Goal: Information Seeking & Learning: Stay updated

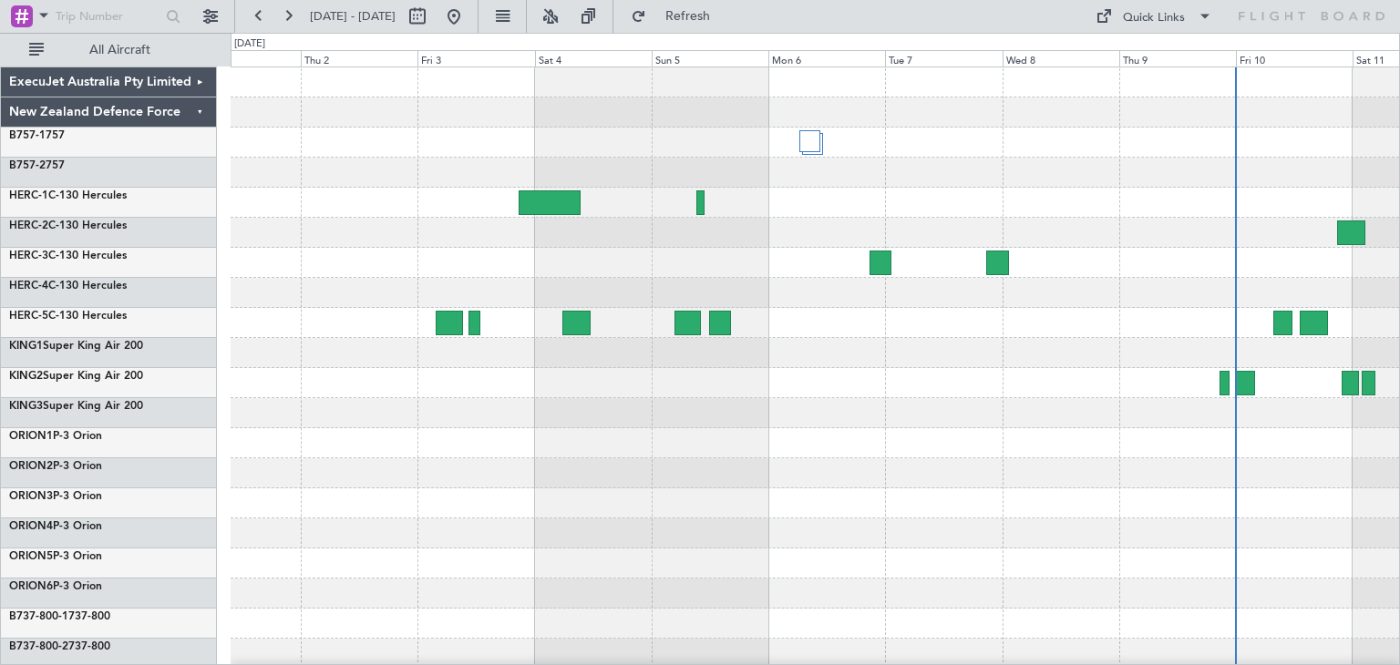
click at [1058, 514] on div at bounding box center [815, 443] width 1168 height 752
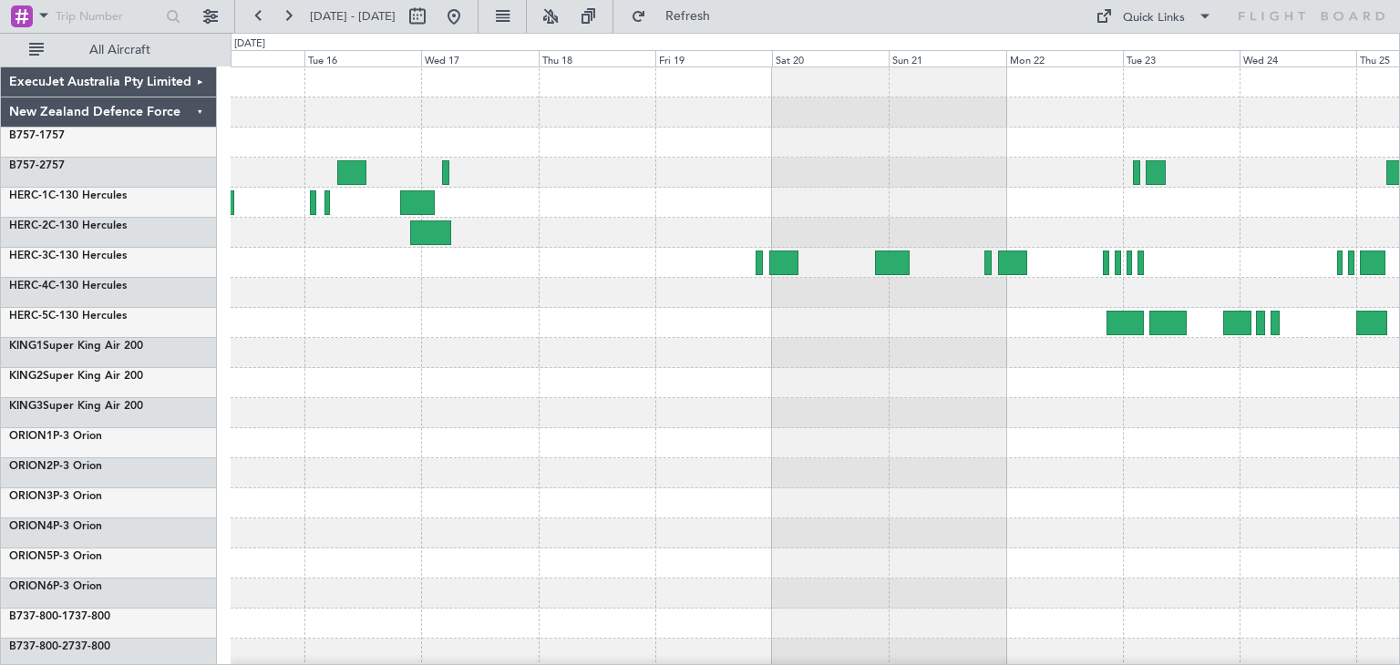
click at [1188, 493] on div at bounding box center [815, 443] width 1168 height 752
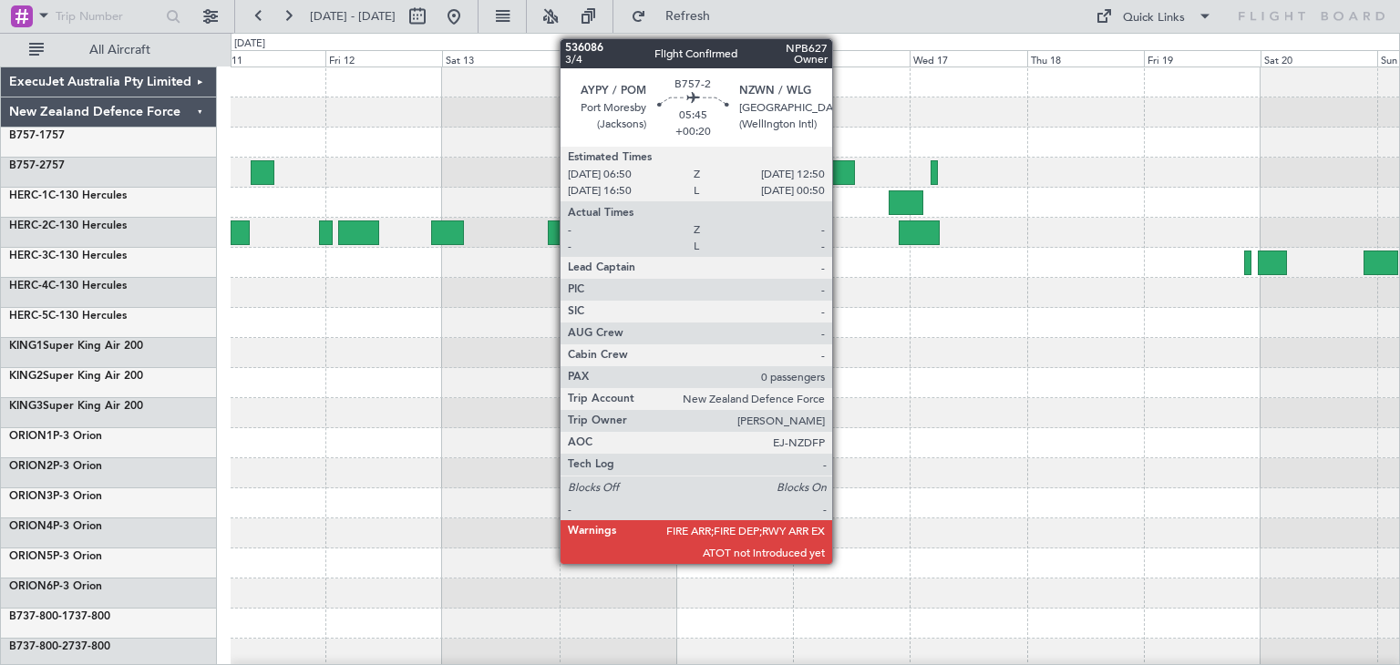
click at [840, 169] on div at bounding box center [841, 172] width 30 height 25
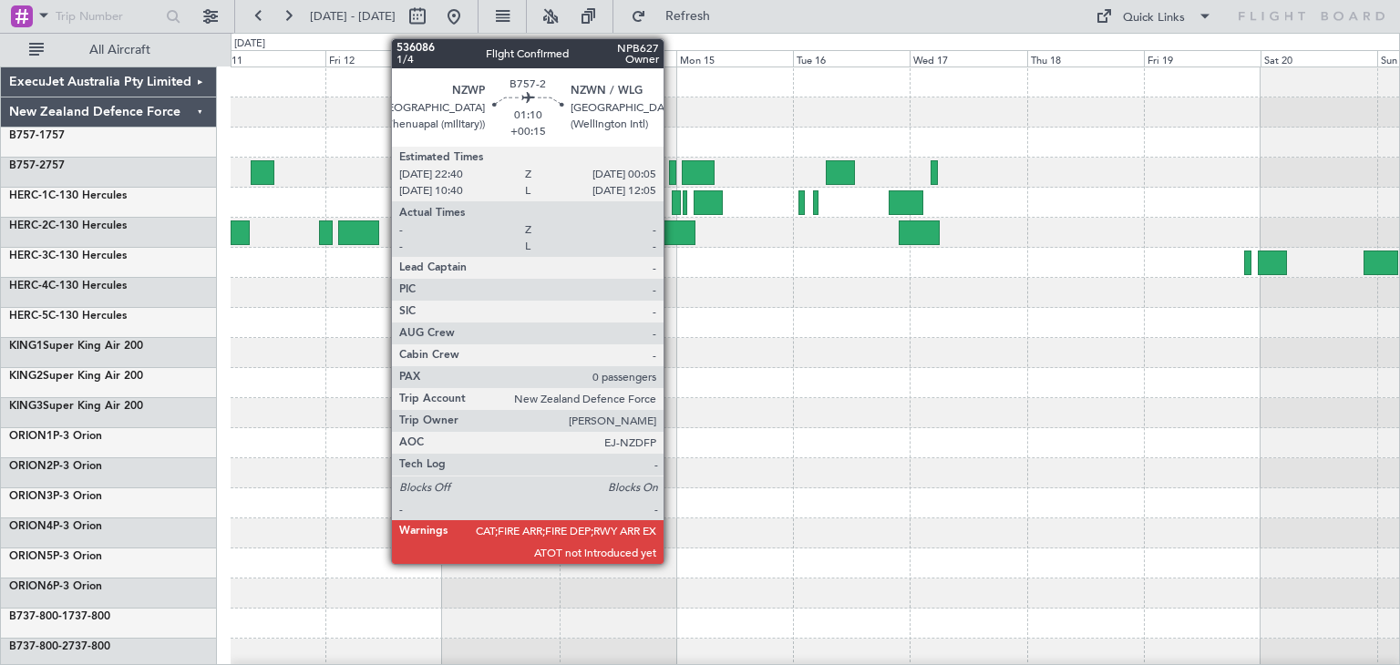
click at [672, 168] on div at bounding box center [672, 172] width 7 height 25
click at [674, 164] on div at bounding box center [672, 172] width 7 height 25
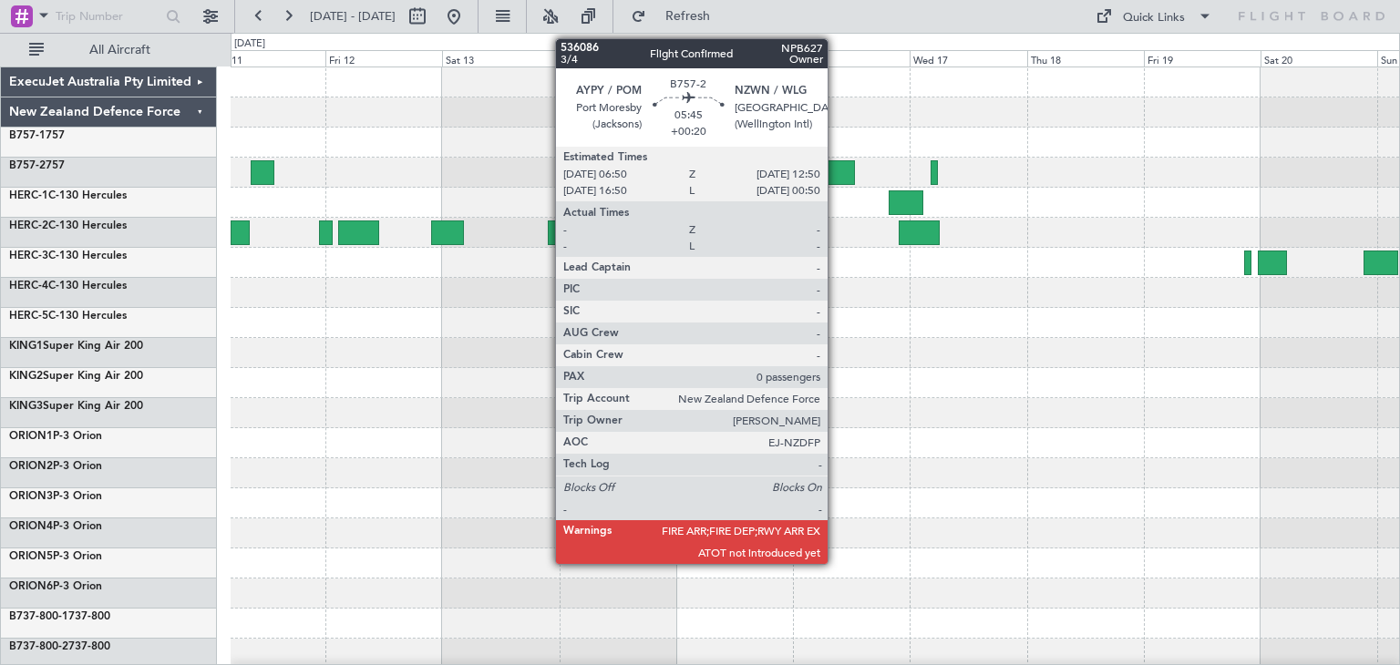
click at [836, 169] on div at bounding box center [841, 172] width 30 height 25
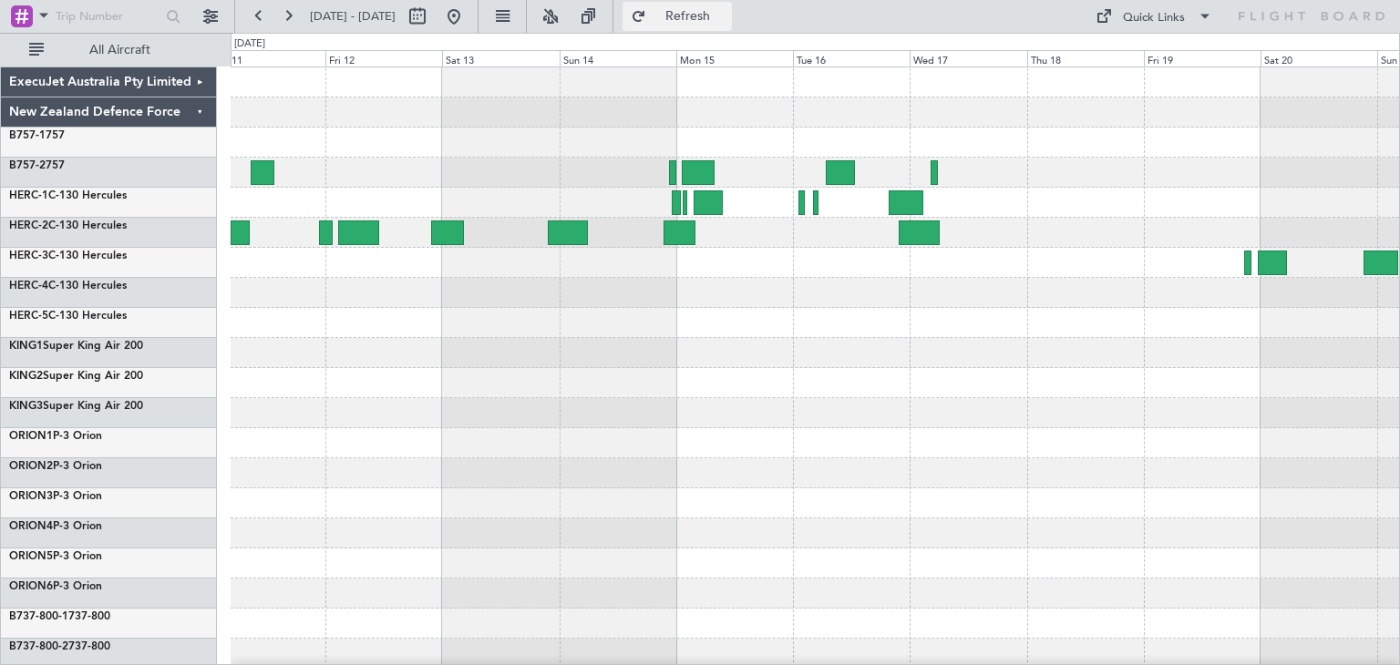
click at [711, 16] on span "Refresh" at bounding box center [688, 16] width 77 height 13
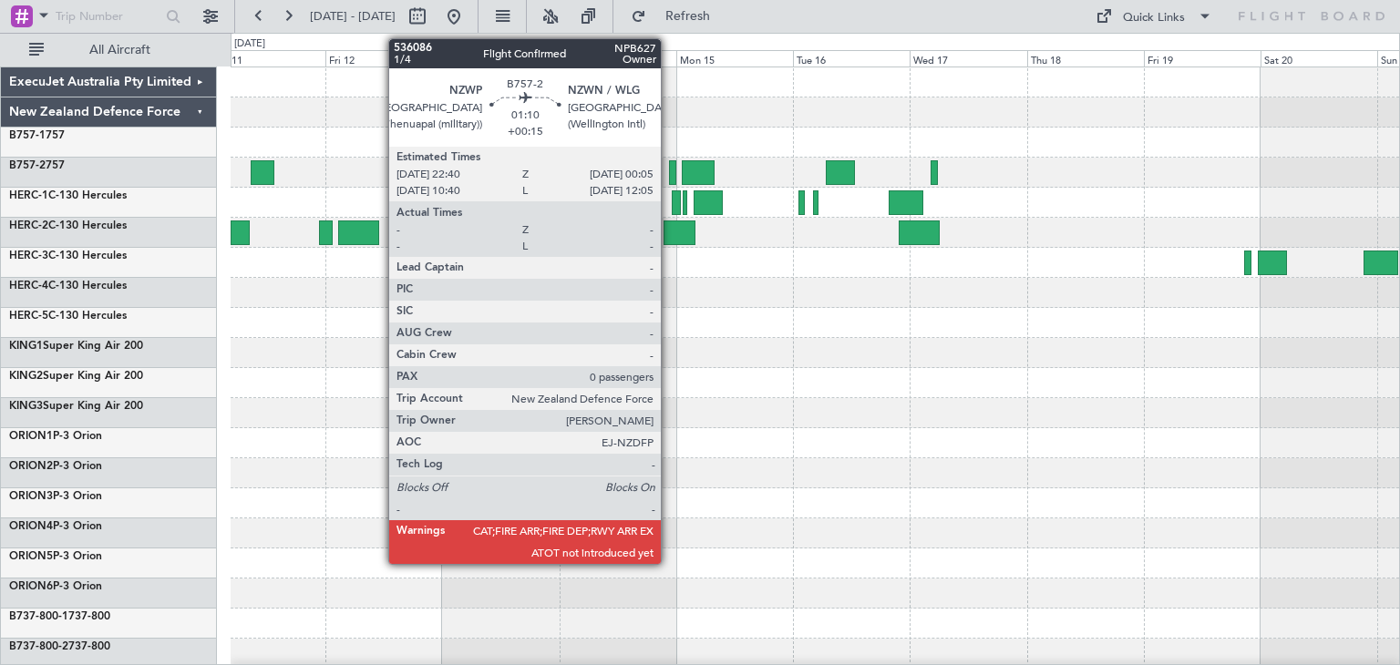
click at [669, 173] on div at bounding box center [672, 172] width 7 height 25
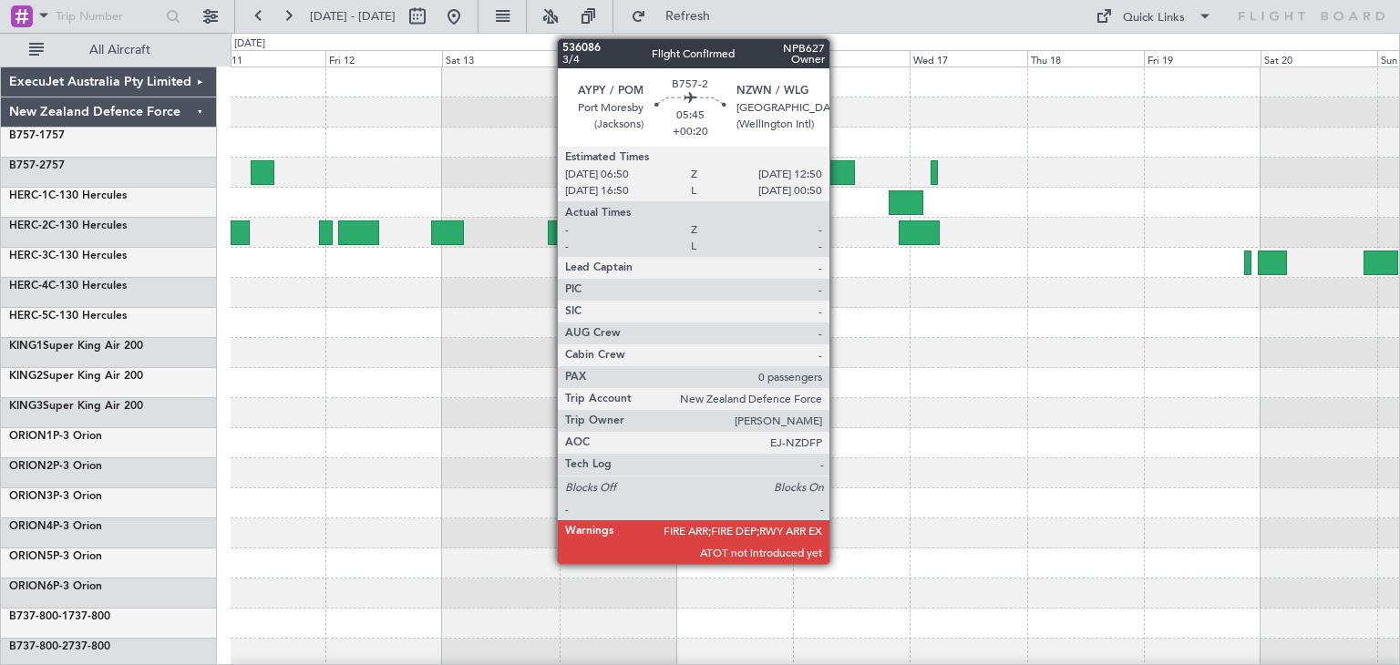
click at [838, 170] on div at bounding box center [841, 172] width 30 height 25
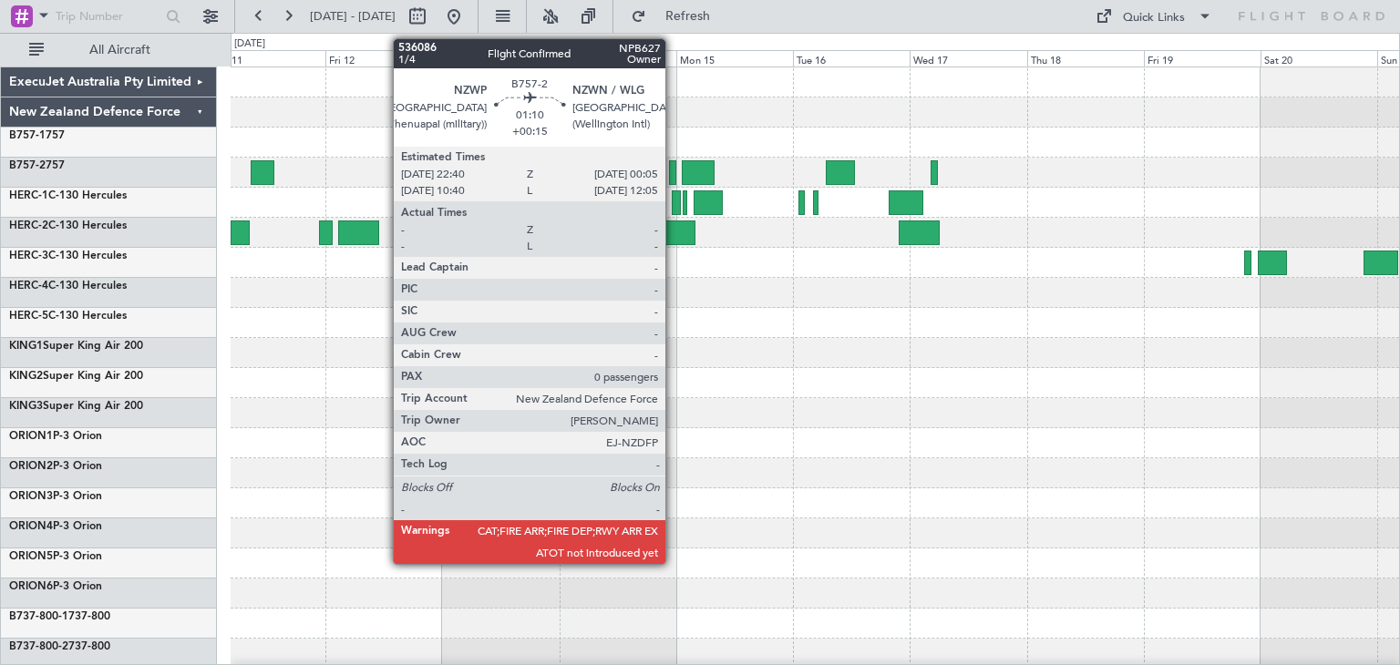
click at [674, 169] on div at bounding box center [672, 172] width 7 height 25
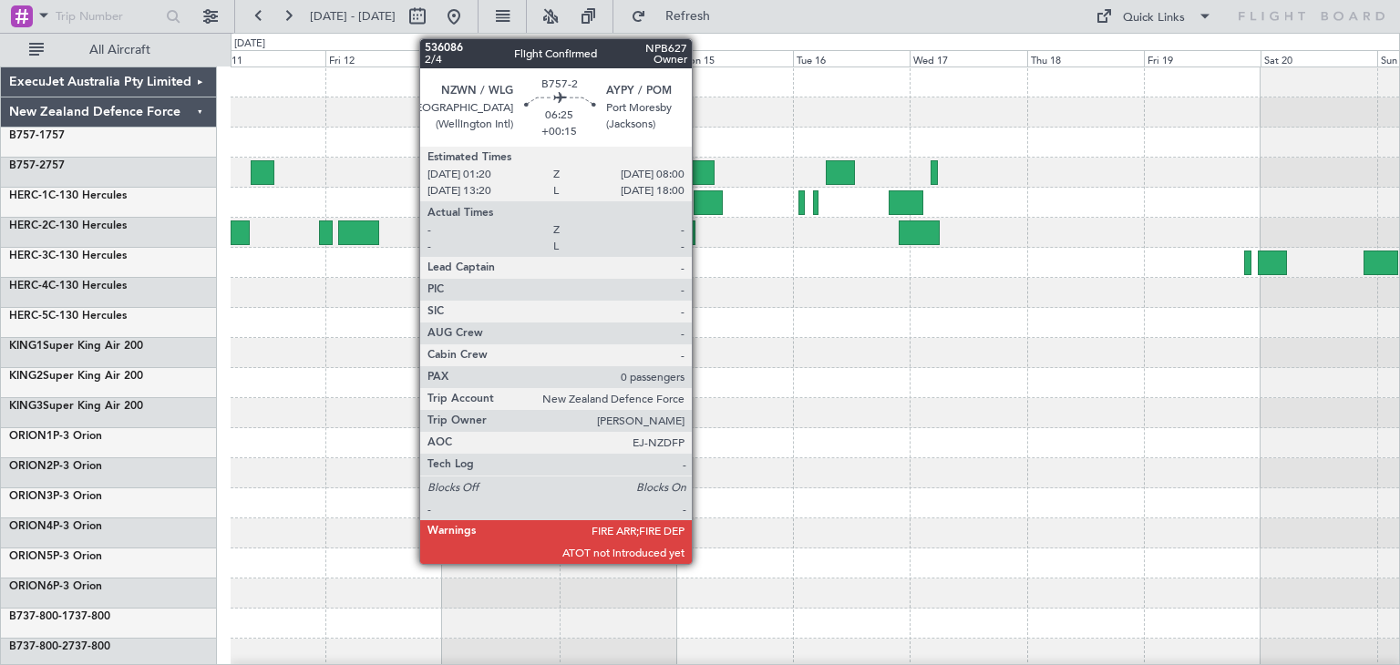
click at [700, 164] on div at bounding box center [698, 172] width 33 height 25
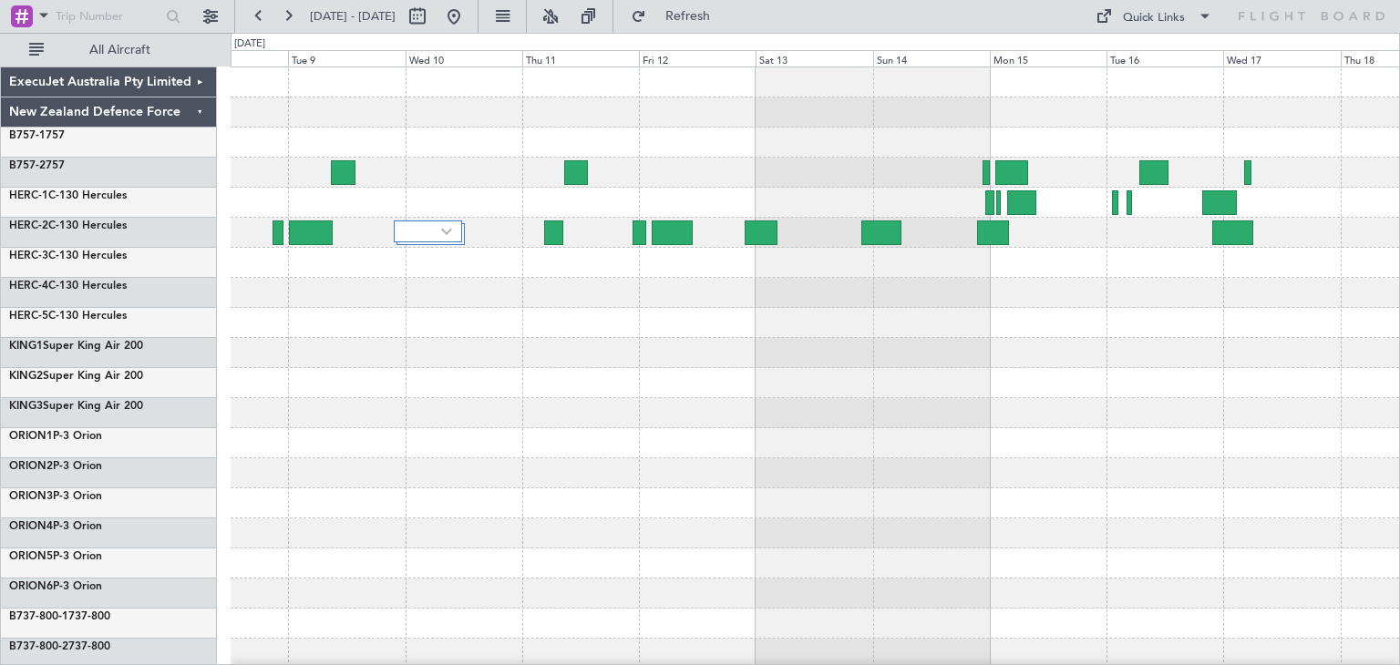
click at [869, 175] on div at bounding box center [815, 173] width 1168 height 30
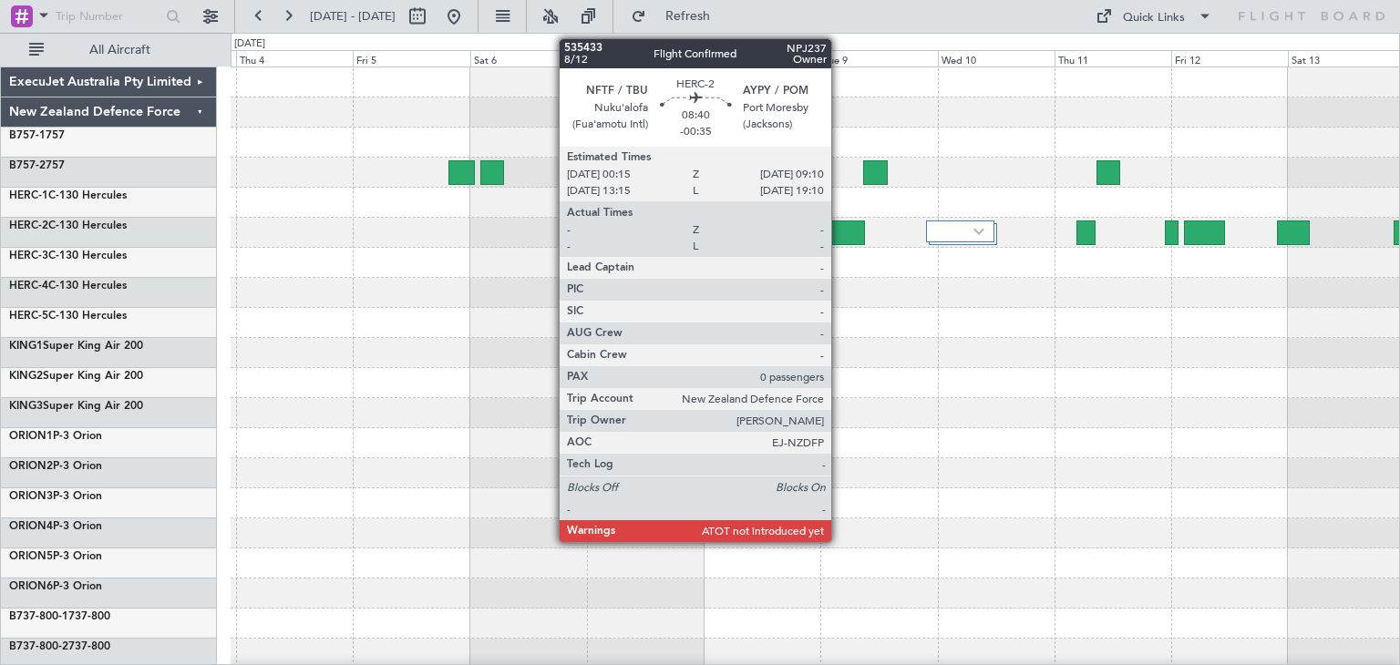
click at [839, 223] on div at bounding box center [843, 233] width 44 height 25
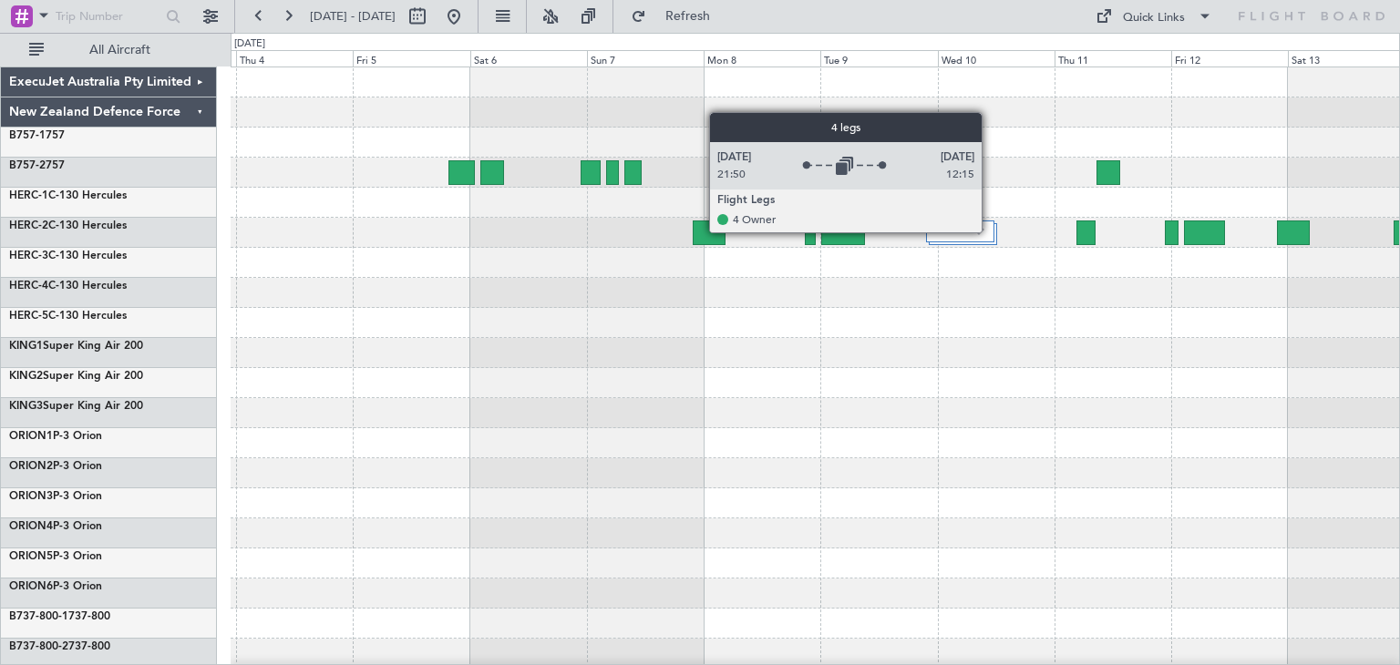
click at [990, 231] on div at bounding box center [960, 232] width 68 height 22
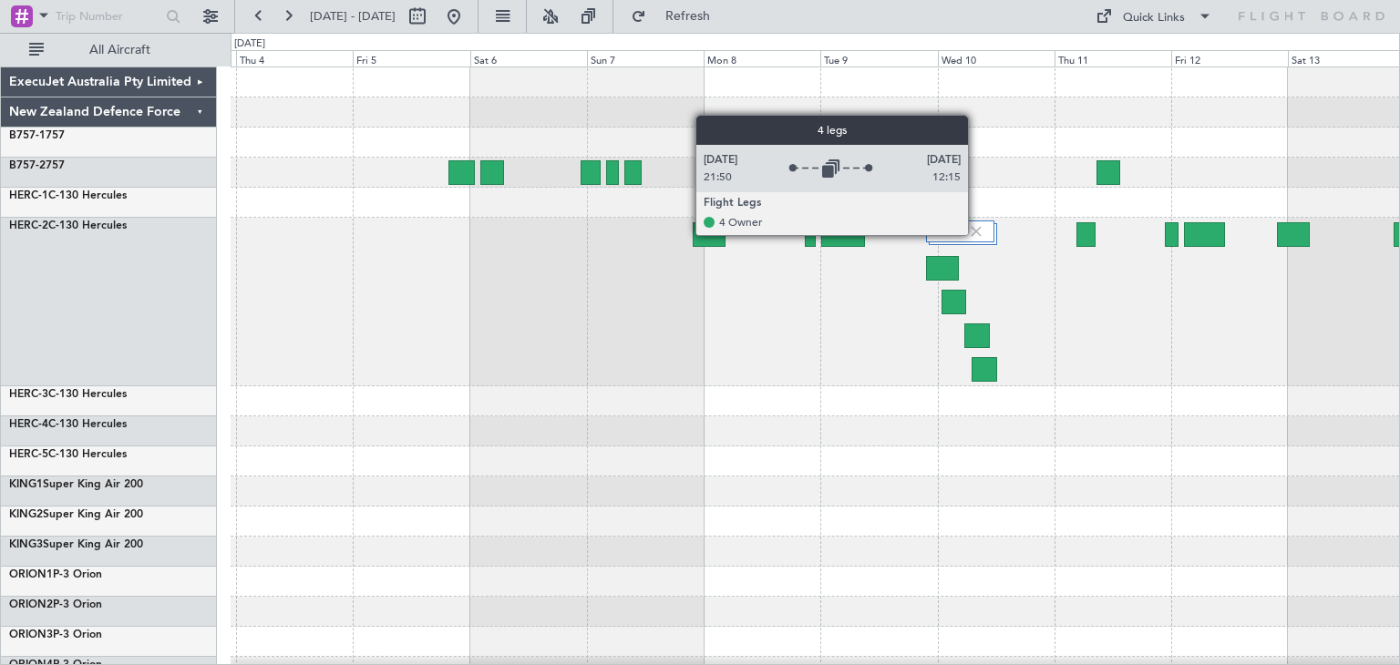
click at [976, 234] on img at bounding box center [976, 231] width 16 height 16
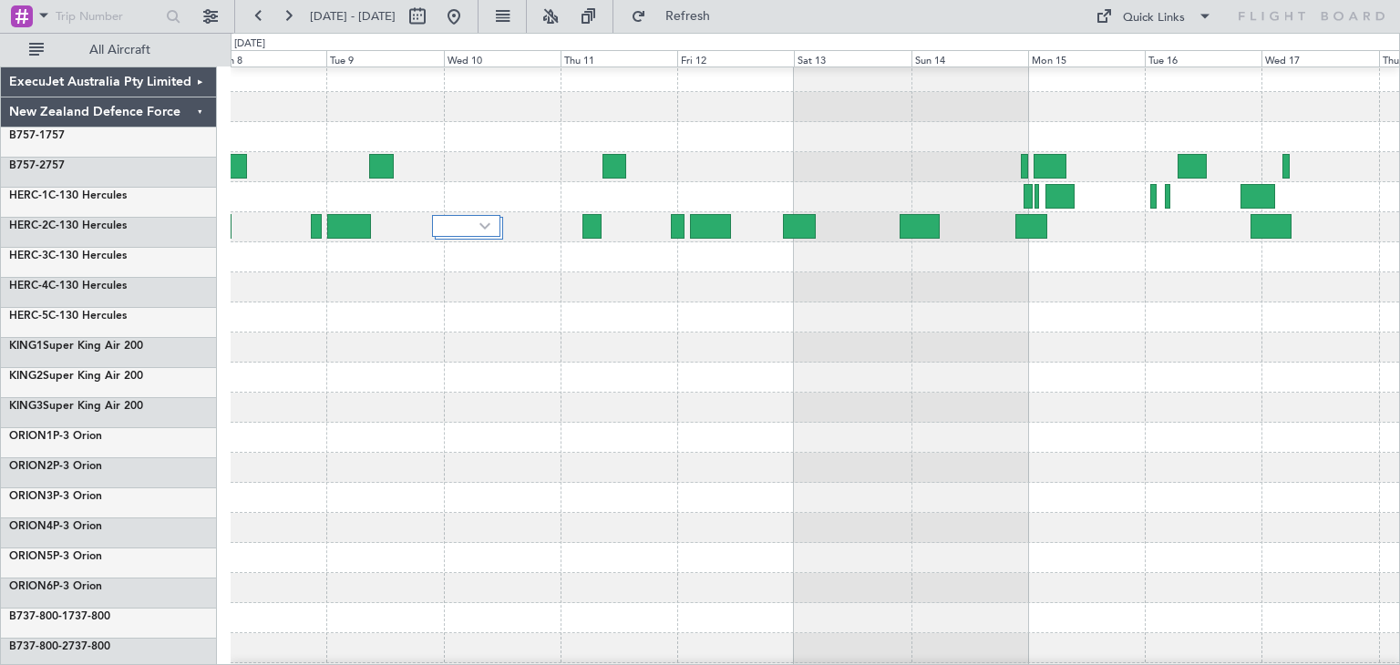
scroll to position [38, 0]
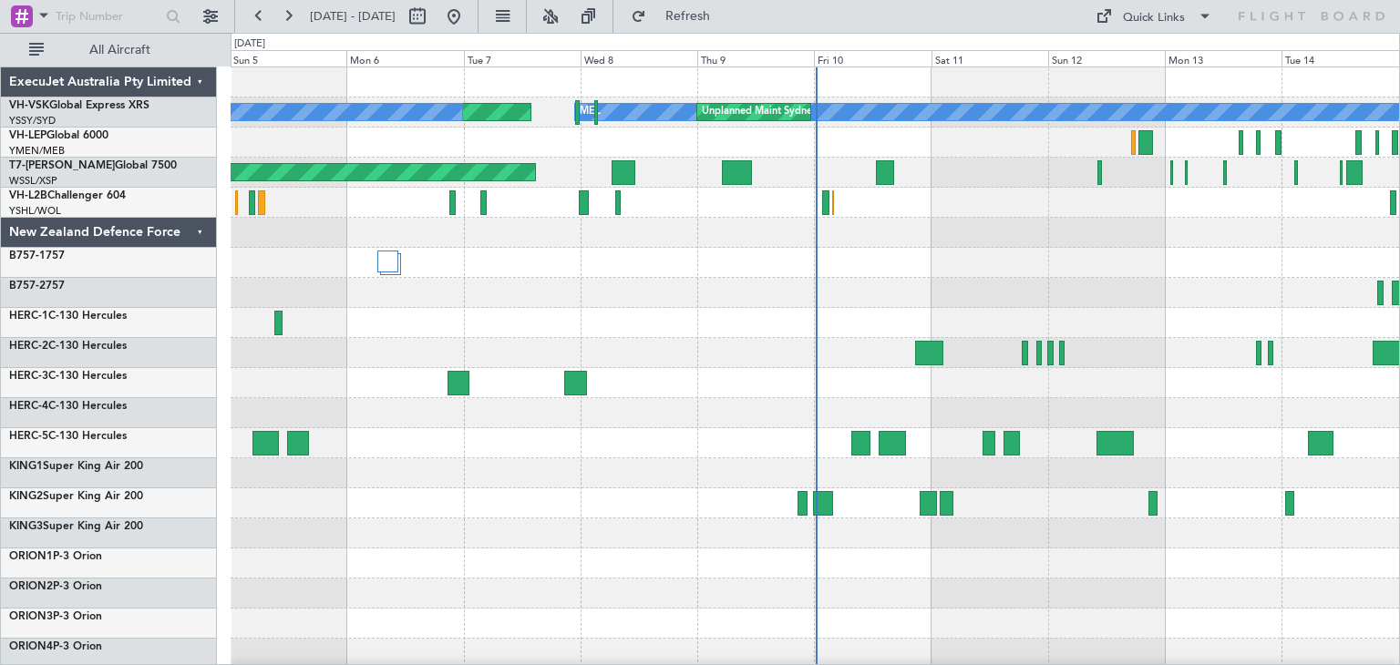
click at [195, 80] on div "ExecuJet Australia Pty Limited" at bounding box center [109, 82] width 216 height 30
